Goal: Task Accomplishment & Management: Manage account settings

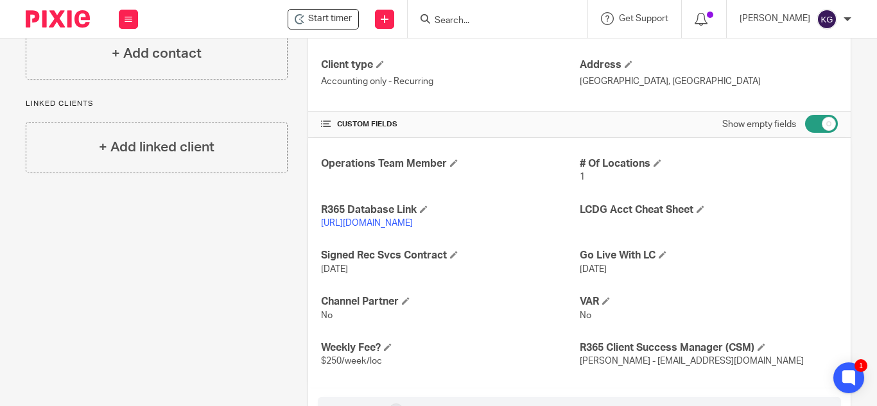
scroll to position [64, 0]
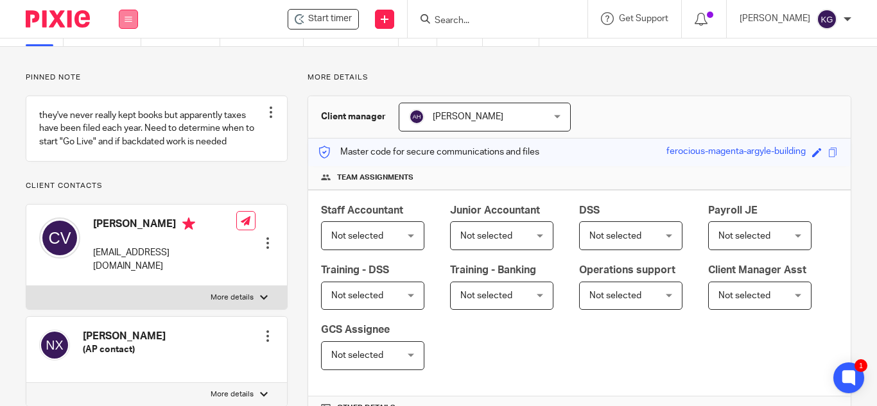
click at [128, 19] on icon at bounding box center [129, 19] width 8 height 8
click at [123, 117] on link "Team" at bounding box center [121, 116] width 21 height 9
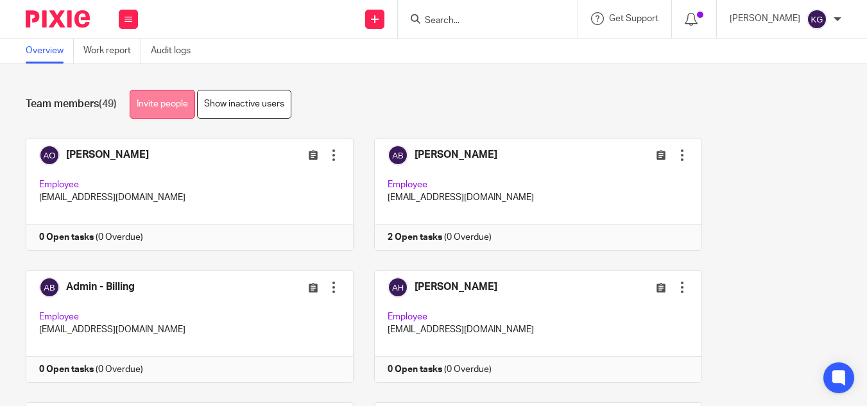
click at [159, 106] on link "Invite people" at bounding box center [162, 104] width 65 height 29
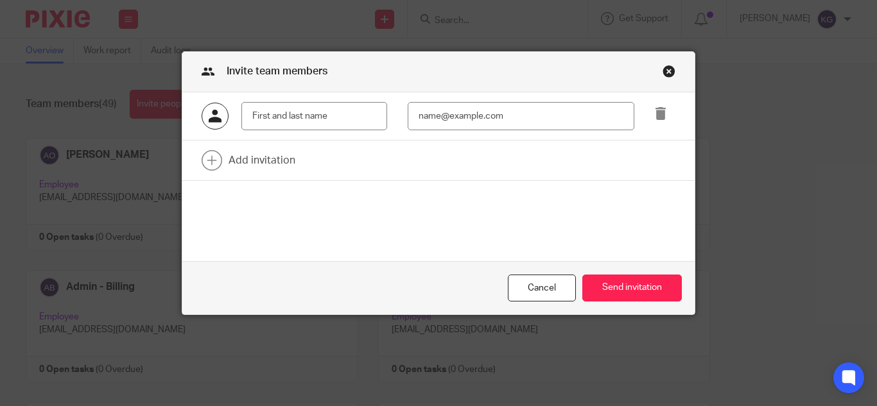
click at [309, 118] on input "text" at bounding box center [314, 116] width 146 height 29
type input "Ashley Mulligan"
type input "ashley@ledger.ai"
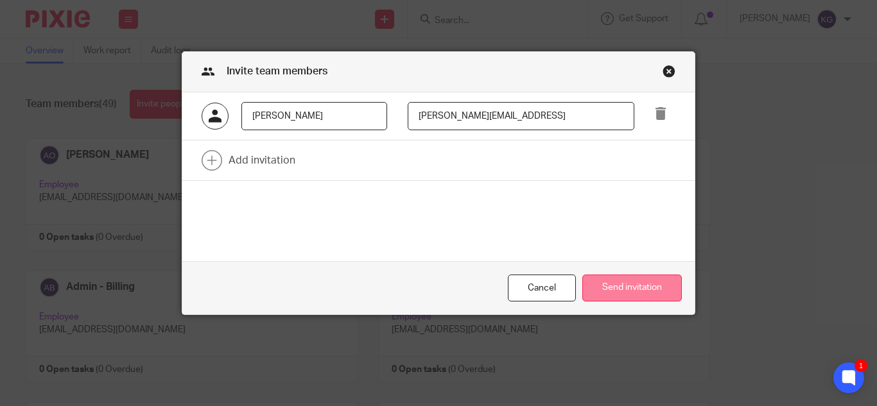
click at [639, 286] on button "Send invitation" at bounding box center [631, 289] width 99 height 28
